Goal: Transaction & Acquisition: Purchase product/service

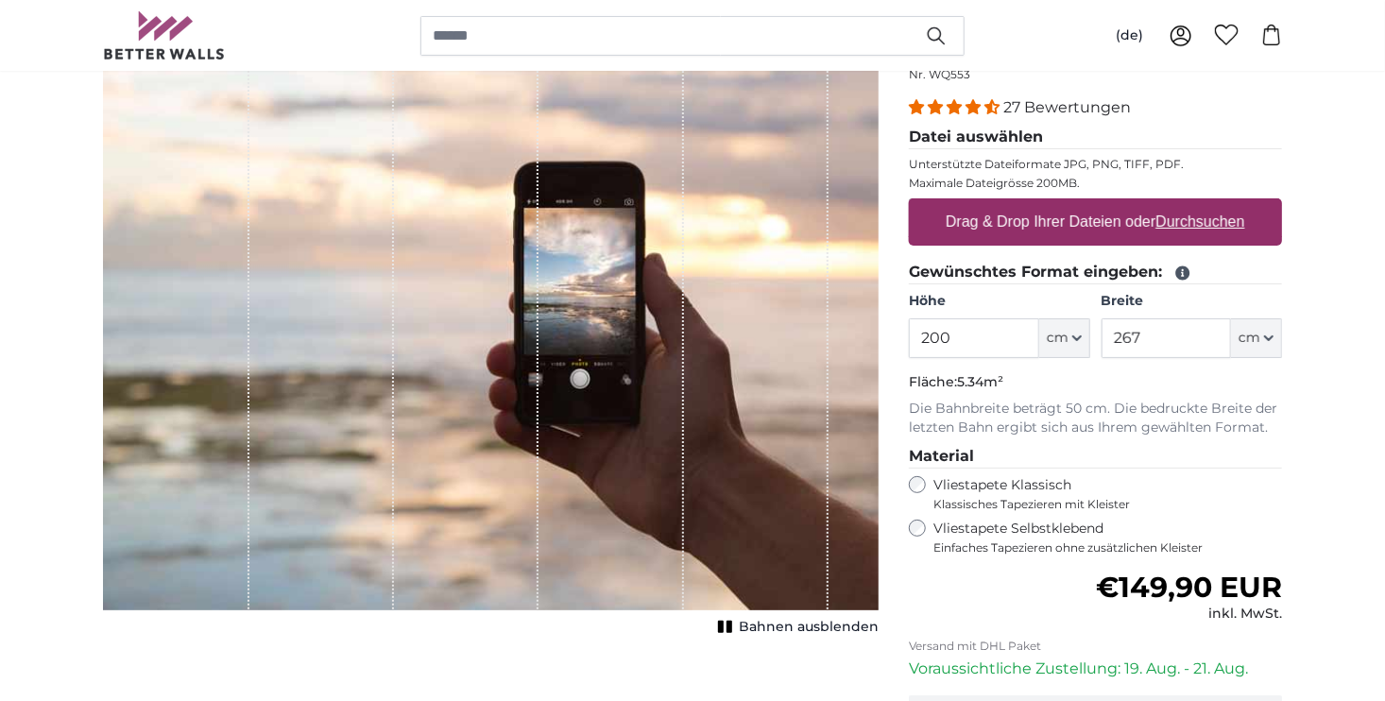
scroll to position [378, 0]
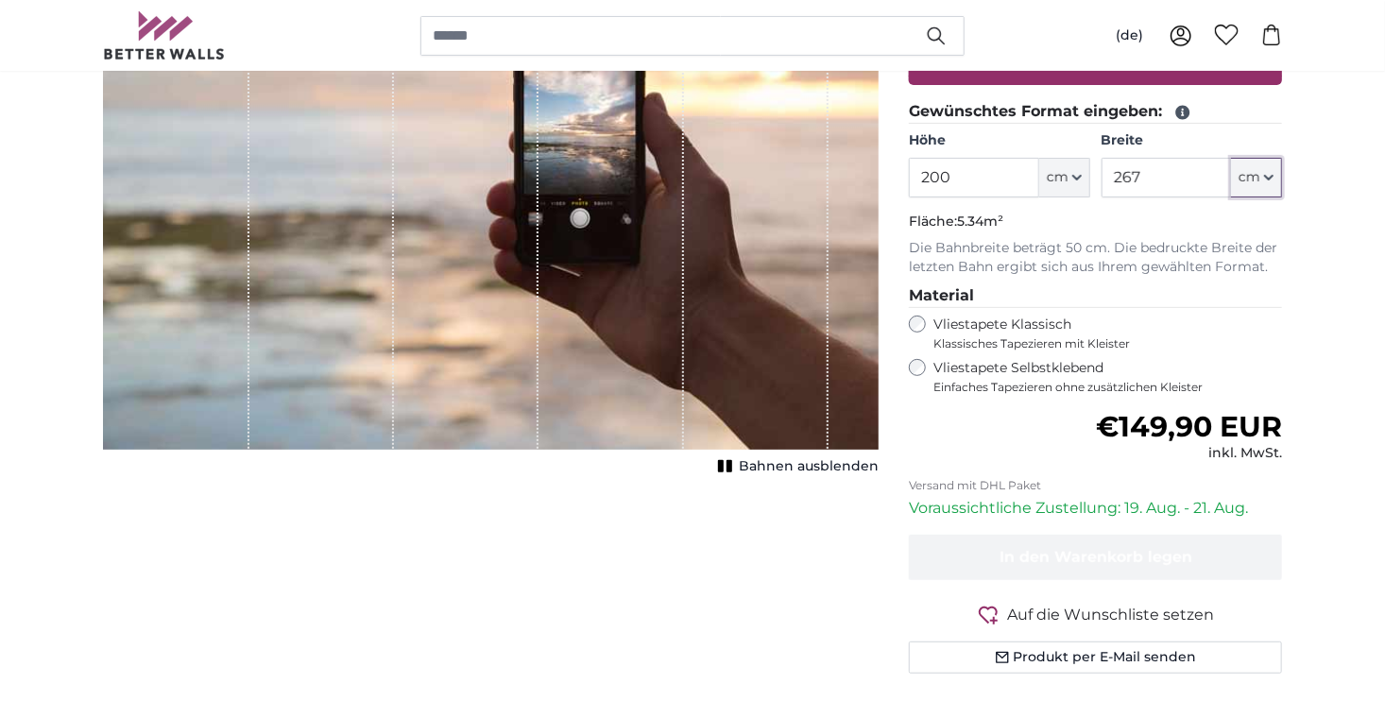
click at [1270, 182] on icon "button" at bounding box center [1268, 177] width 9 height 9
click at [1083, 197] on button "cm" at bounding box center [1064, 178] width 51 height 40
click at [1067, 321] on link "Centimeter (cm)" at bounding box center [1052, 321] width 166 height 34
drag, startPoint x: 991, startPoint y: 271, endPoint x: 851, endPoint y: 265, distance: 140.0
click at [845, 270] on product-detail "Abbrechen Bild zuschneiden Bahnen ausblenden Eigenes Foto als Tapete Nr. WQ553 …" at bounding box center [692, 278] width 1209 height 881
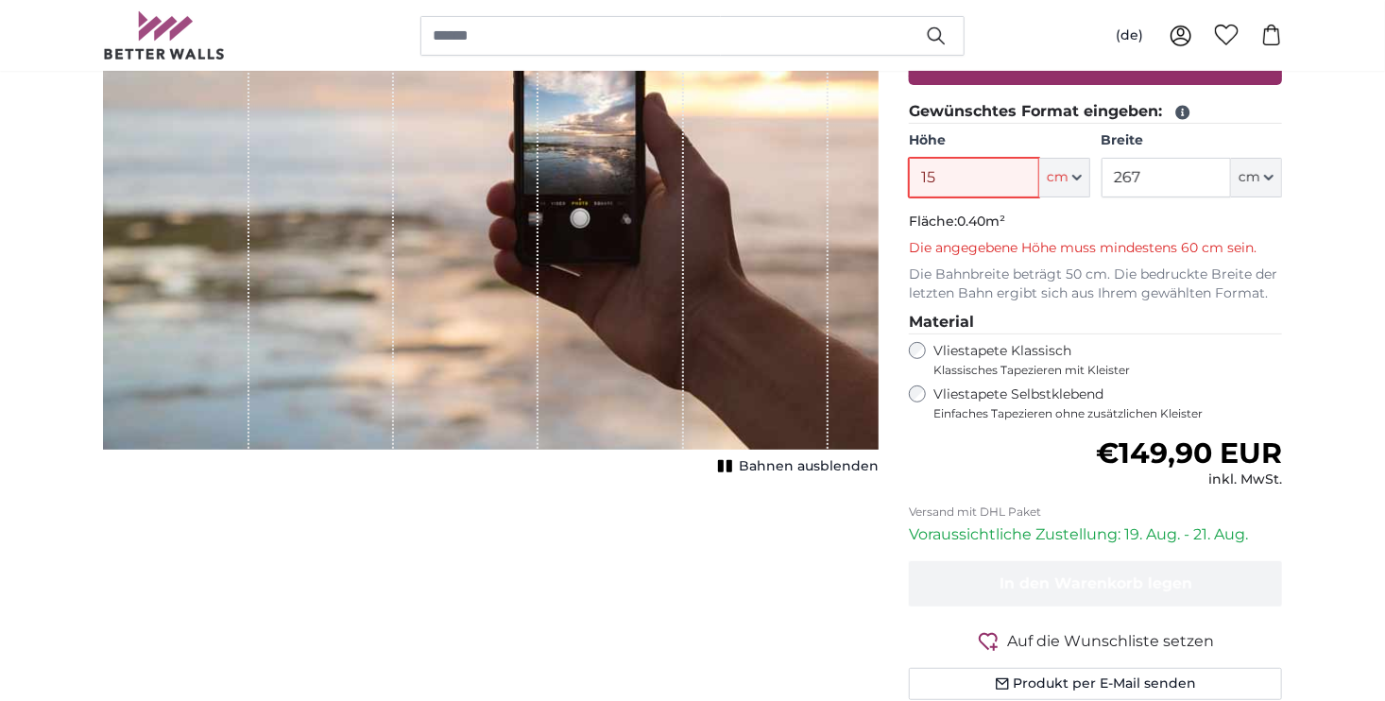
type input "1"
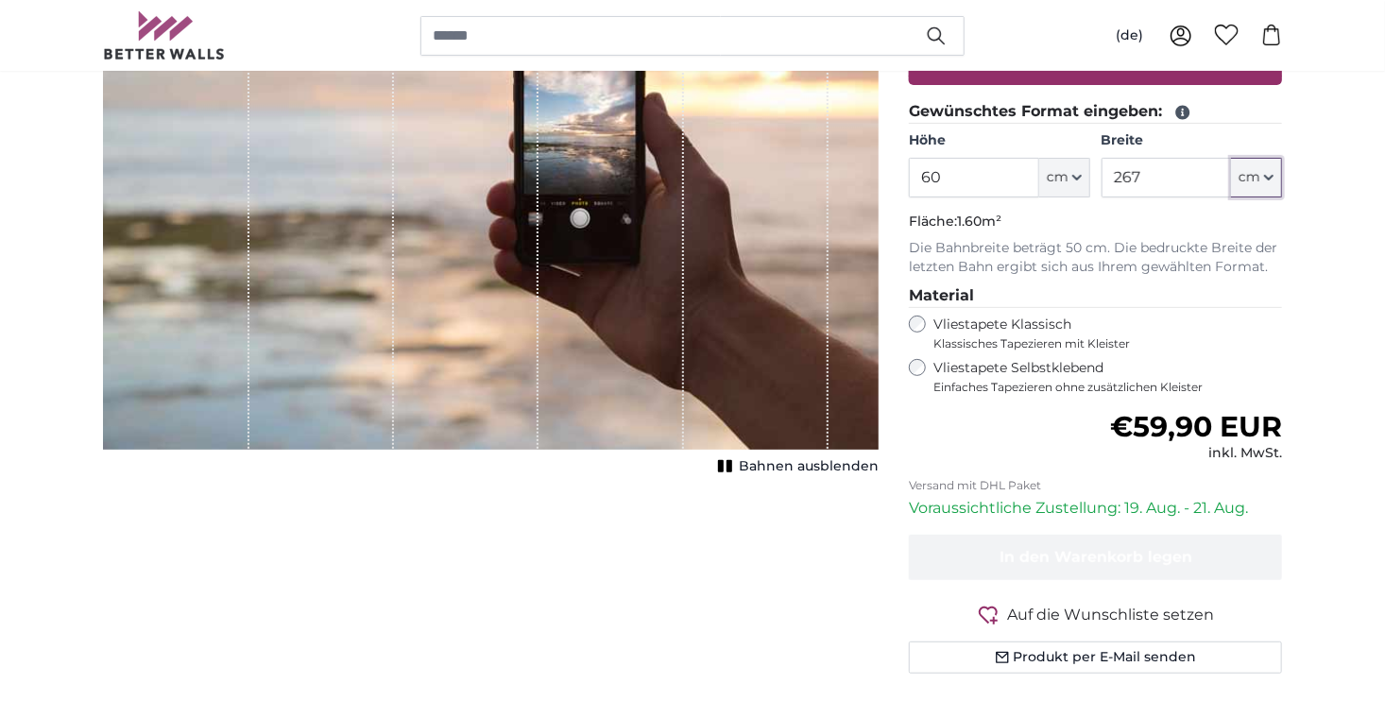
click at [1267, 179] on icon "button" at bounding box center [1269, 178] width 8 height 4
click at [1255, 315] on link "Centimeter (cm)" at bounding box center [1243, 321] width 166 height 34
type input "200"
drag, startPoint x: 1199, startPoint y: 262, endPoint x: 1059, endPoint y: 269, distance: 140.0
click at [1059, 197] on div "Höhe 200 ft cm Centimeter (cm) Inches (inch) Feet (ft. in.) Breite 267 ft cm Ce…" at bounding box center [1095, 164] width 373 height 66
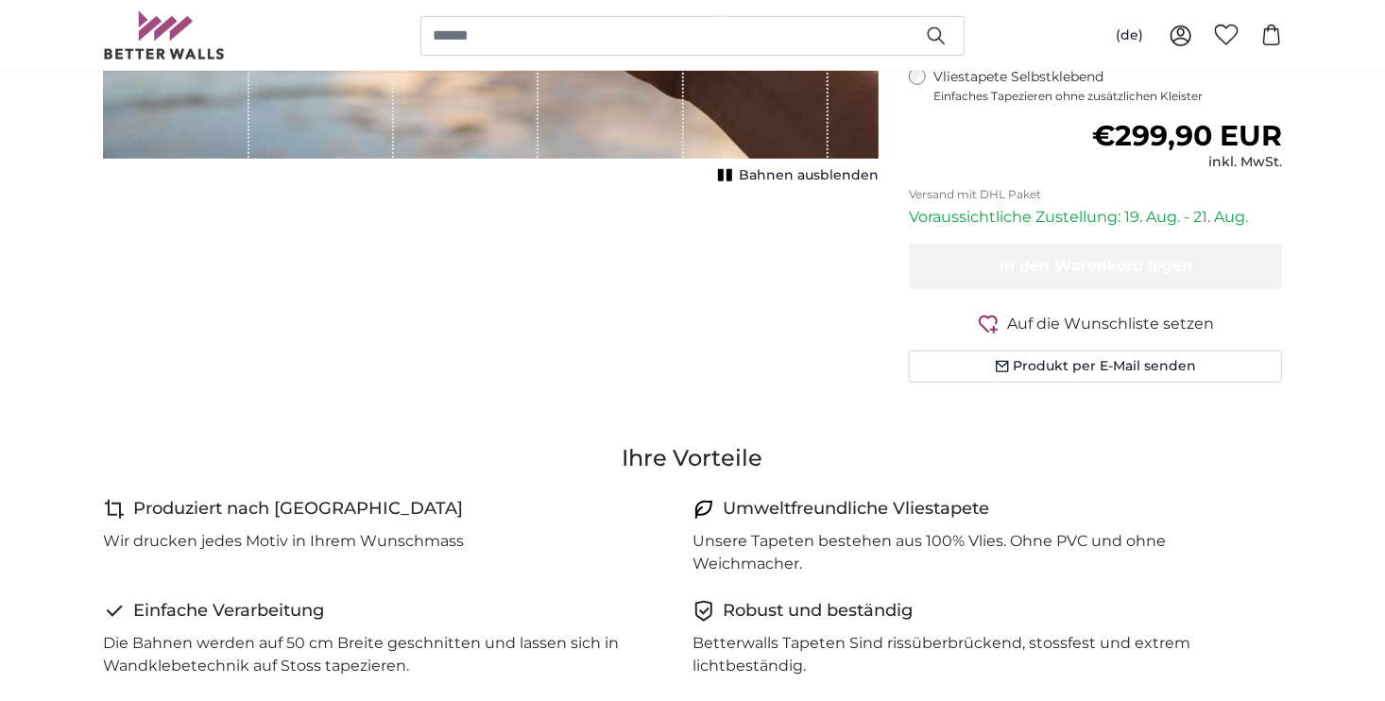
scroll to position [945, 0]
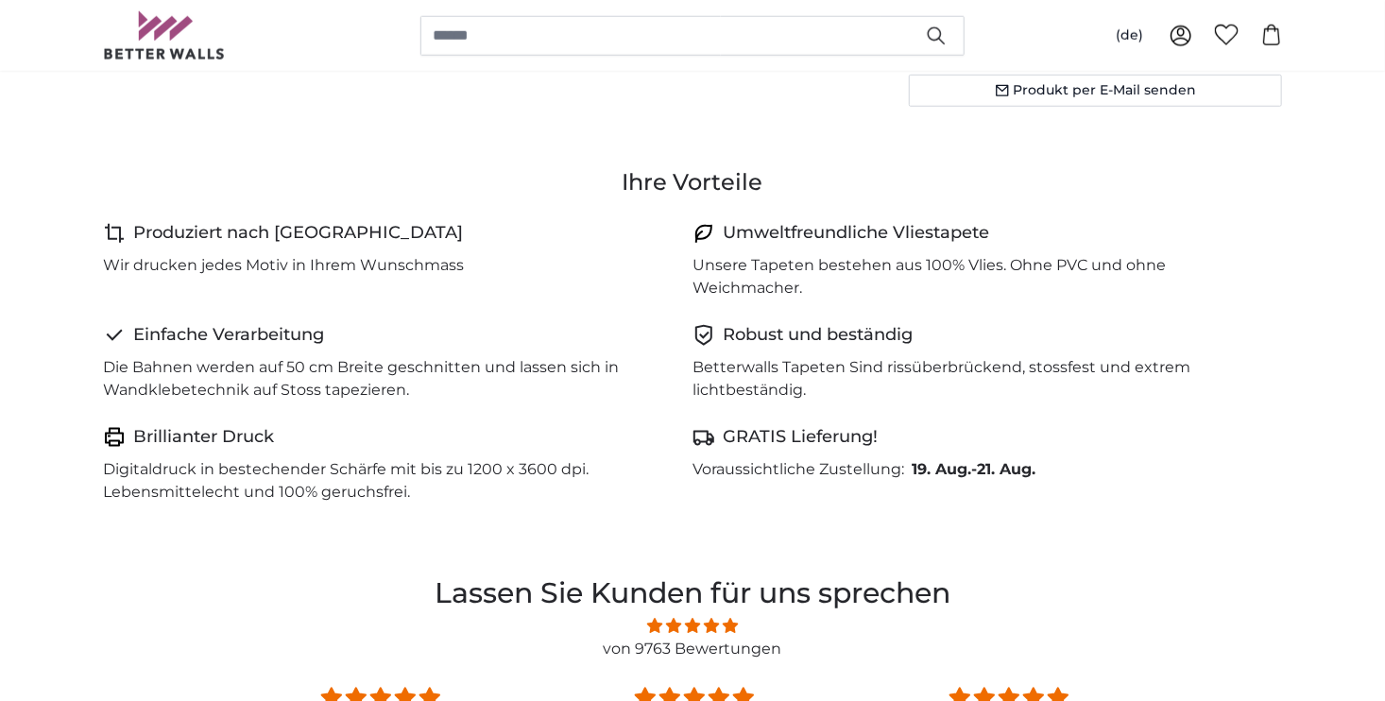
type input "600"
